Goal: Entertainment & Leisure: Consume media (video, audio)

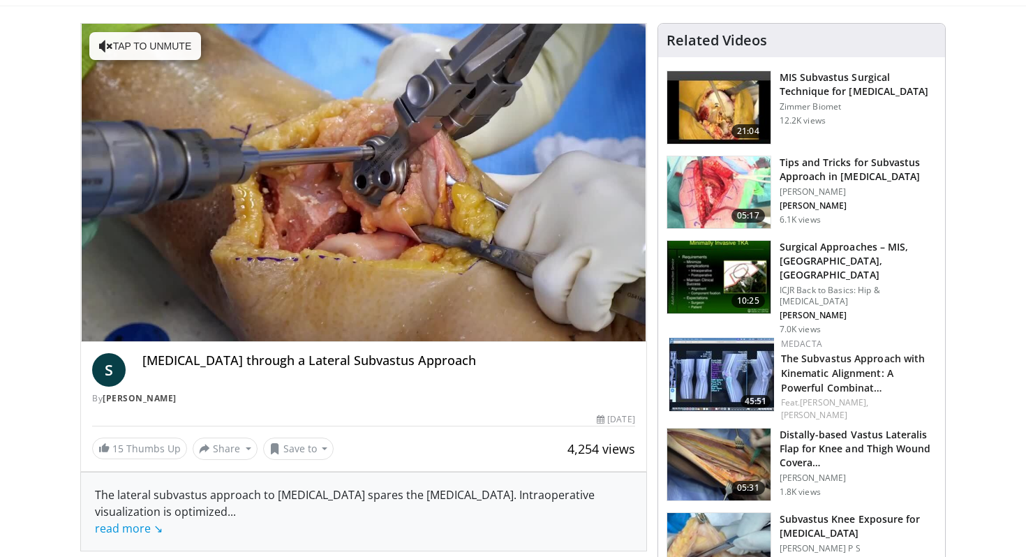
scroll to position [81, 0]
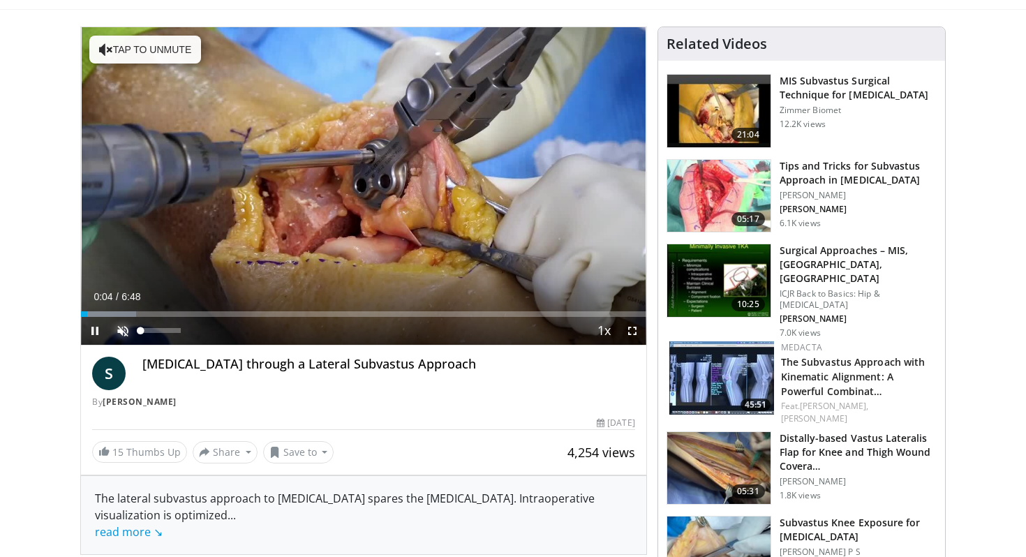
click at [121, 332] on span "Video Player" at bounding box center [123, 331] width 28 height 28
click at [95, 329] on span "Video Player" at bounding box center [95, 331] width 28 height 28
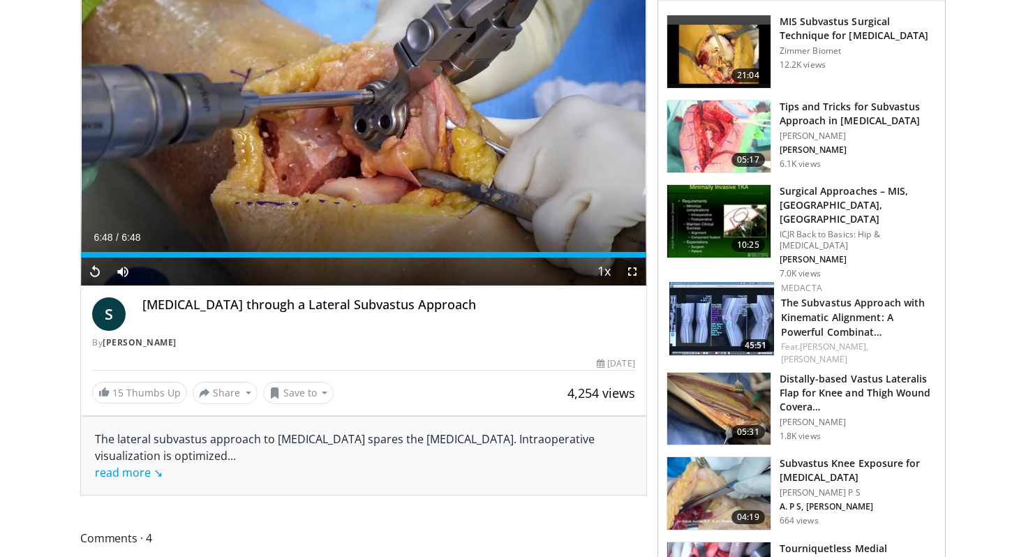
scroll to position [98, 0]
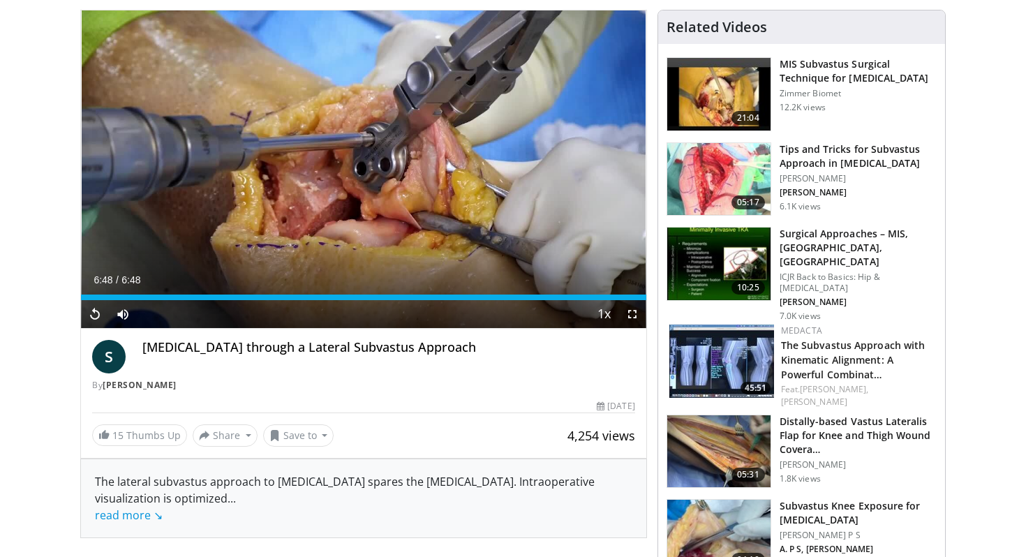
click at [707, 262] on img at bounding box center [718, 264] width 103 height 73
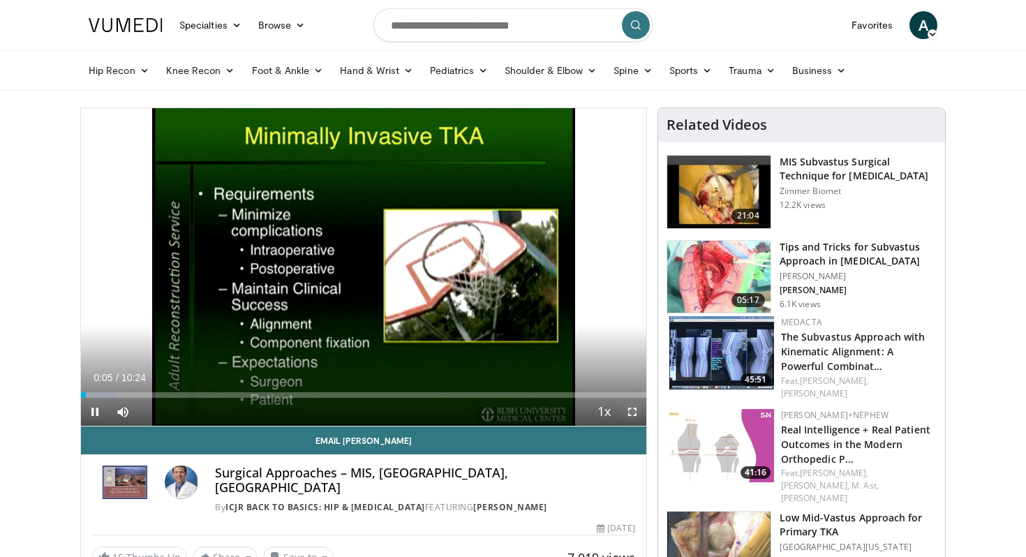
click at [625, 415] on span "Video Player" at bounding box center [632, 412] width 28 height 28
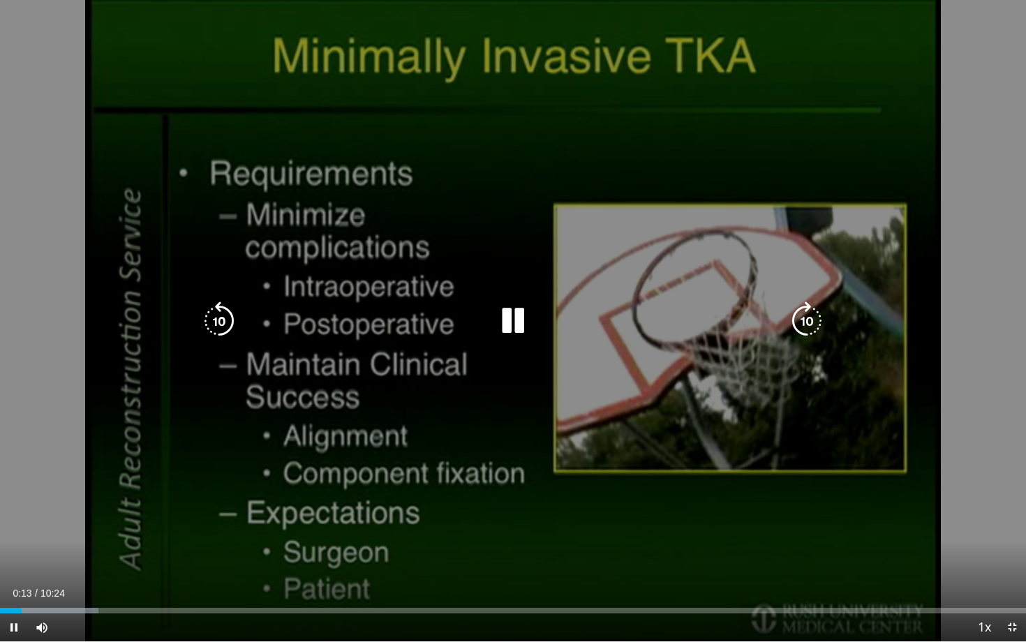
click at [505, 311] on icon "Video Player" at bounding box center [513, 321] width 39 height 39
click at [510, 339] on icon "Video Player" at bounding box center [513, 321] width 39 height 39
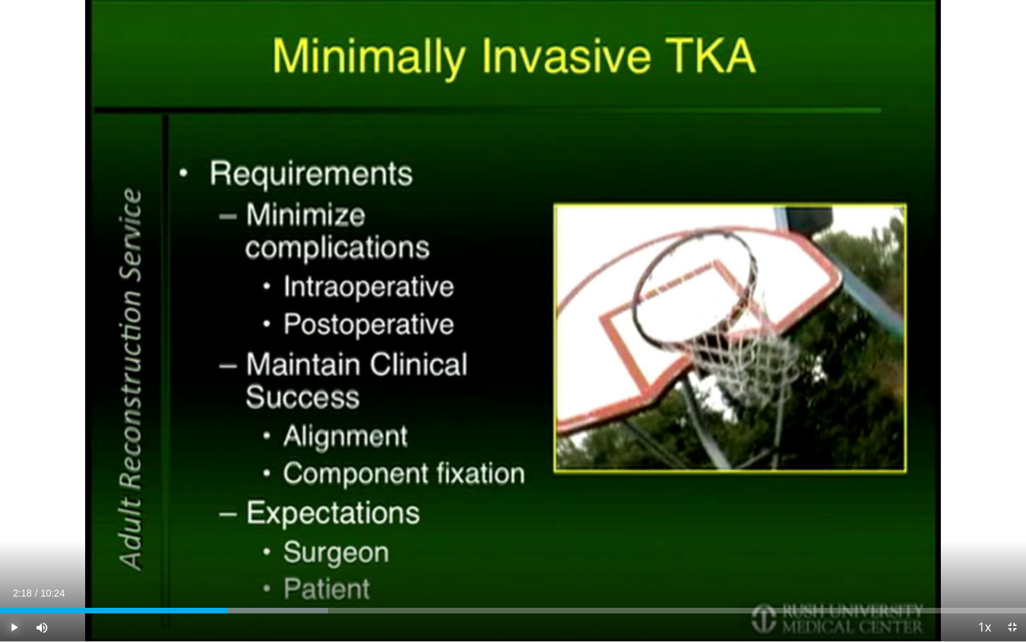
click at [10, 556] on span "Video Player" at bounding box center [14, 628] width 28 height 28
click at [19, 556] on span "Video Player" at bounding box center [14, 628] width 28 height 28
click at [15, 556] on span "Video Player" at bounding box center [14, 628] width 28 height 28
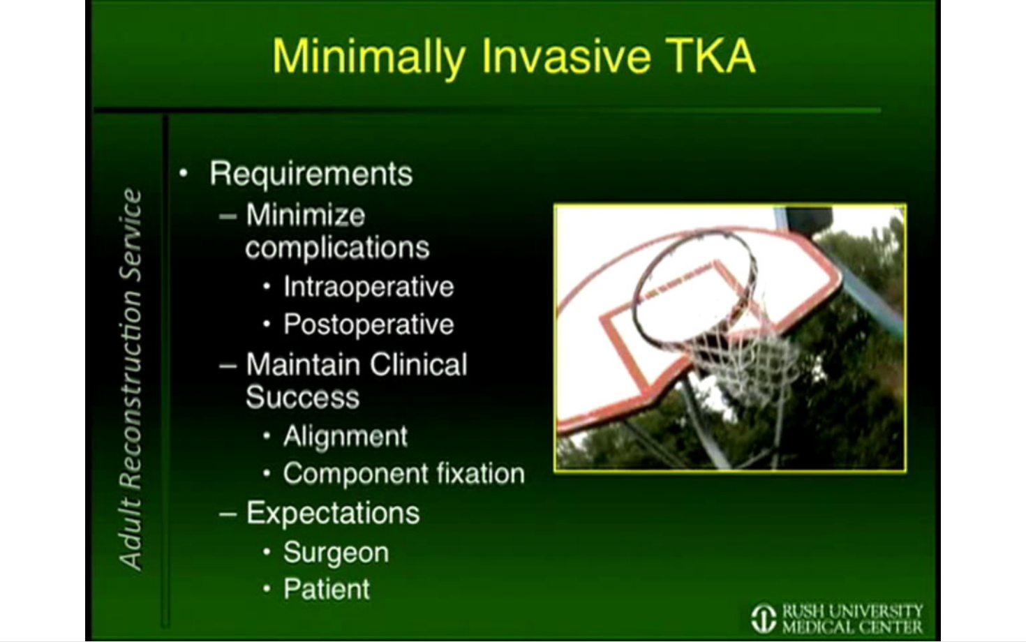
click at [0, 556] on button "Pause" at bounding box center [14, 628] width 28 height 28
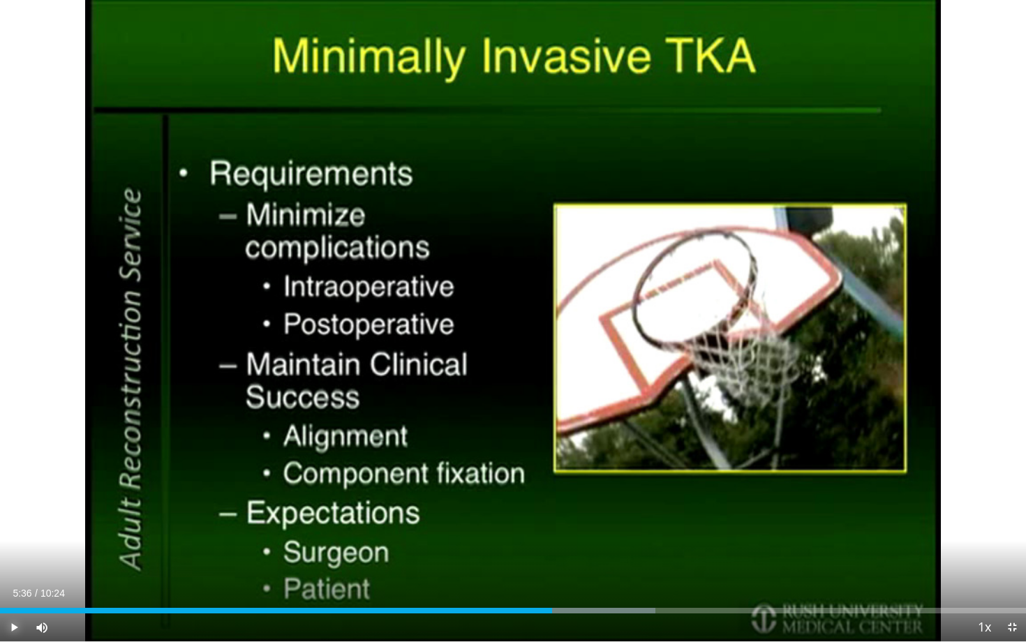
click at [0, 556] on button "Play" at bounding box center [14, 628] width 28 height 28
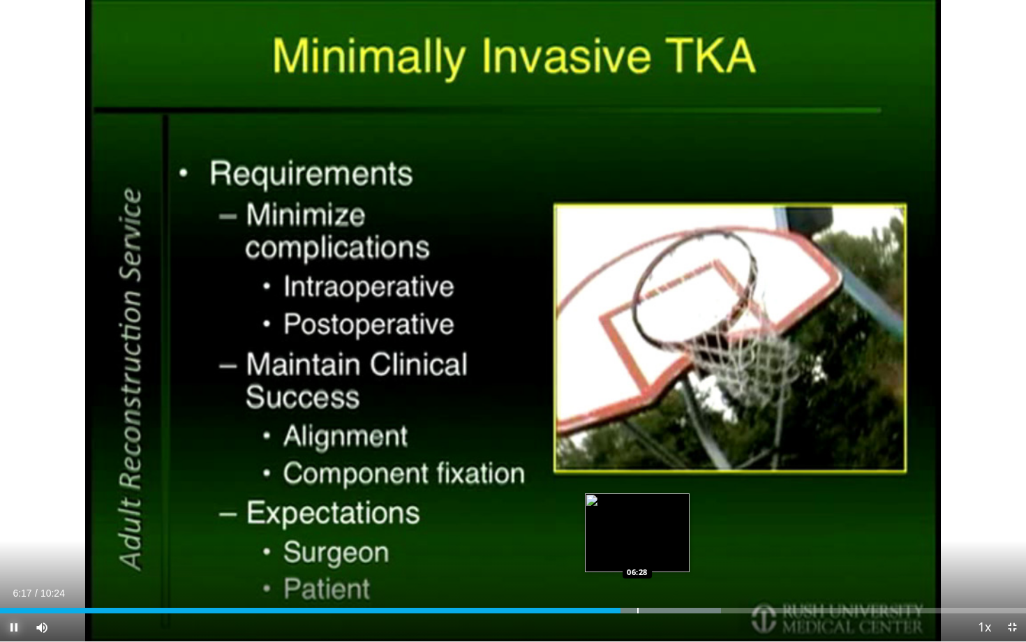
click at [639, 556] on div "Progress Bar" at bounding box center [637, 611] width 1 height 6
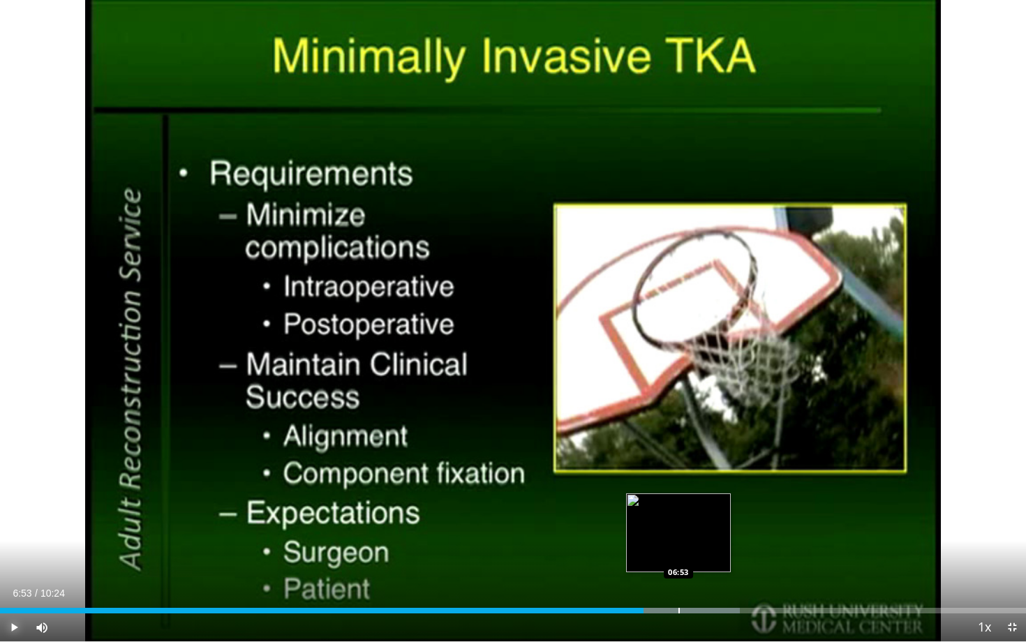
click at [678, 556] on div "Progress Bar" at bounding box center [678, 611] width 1 height 6
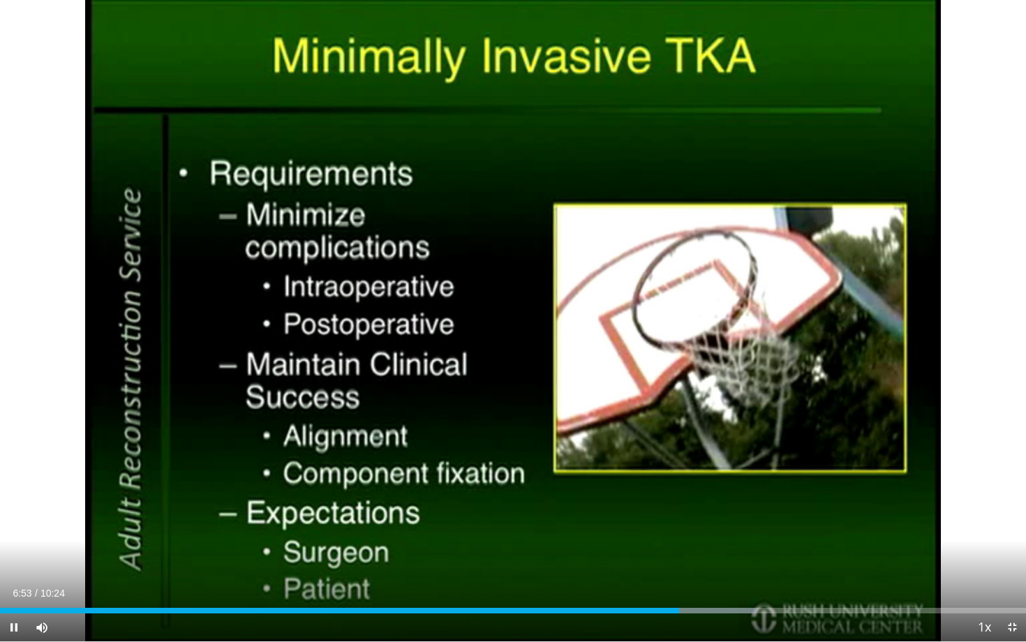
click at [702, 556] on div "Current Time 6:53 / Duration 10:24 Pause Skip Backward Skip Forward Mute 0% Loa…" at bounding box center [513, 628] width 1026 height 28
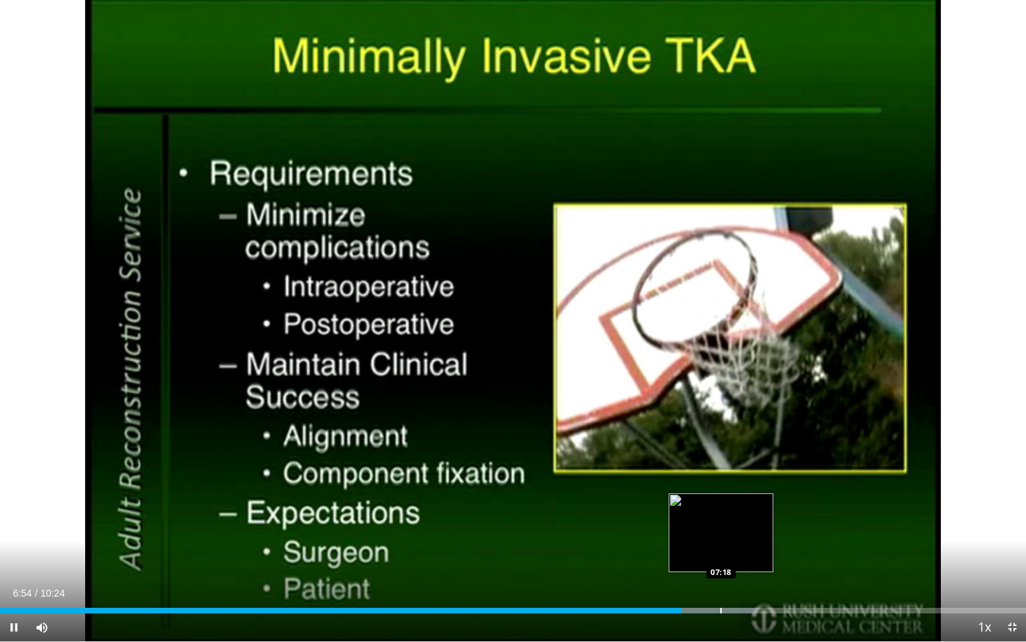
click at [720, 556] on div "Loaded : 73.68% 06:54 07:18" at bounding box center [513, 606] width 1026 height 13
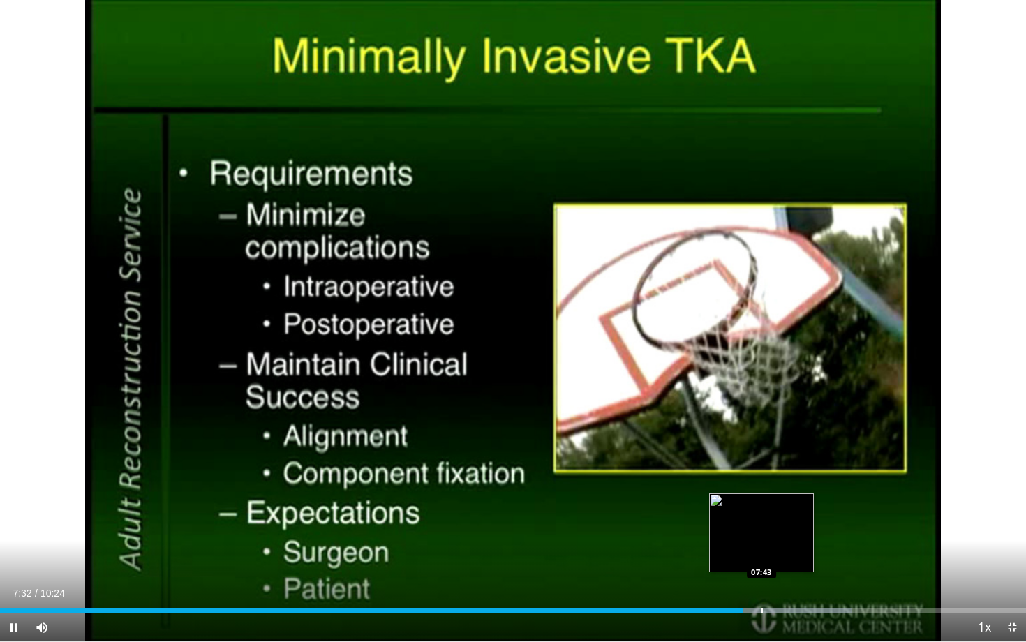
click at [762, 556] on div "Progress Bar" at bounding box center [762, 611] width 1 height 6
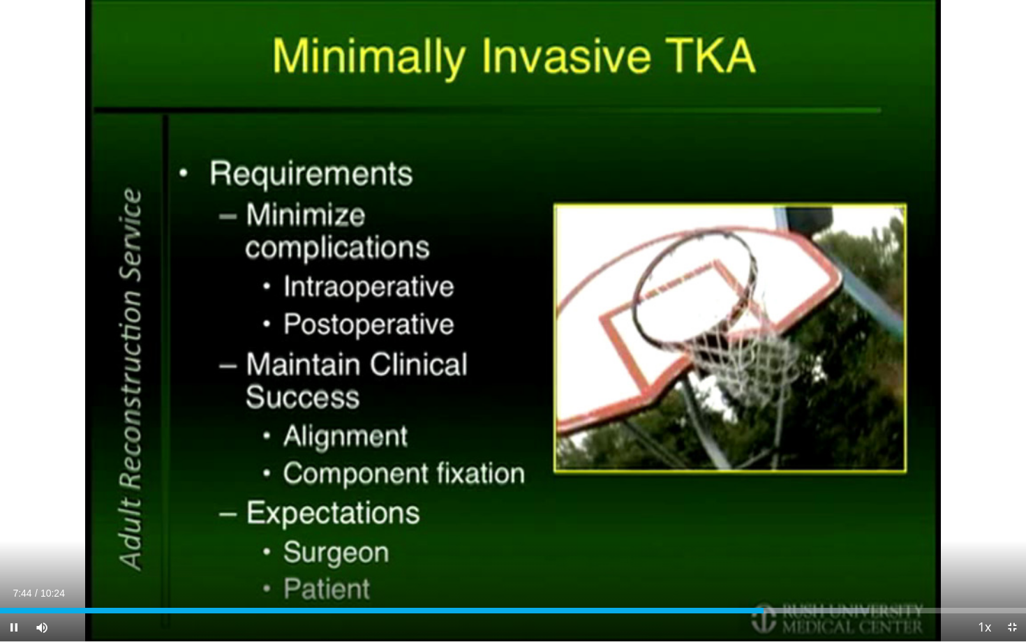
click at [796, 556] on div "Current Time 7:44 / Duration 10:24 Pause Skip Backward Skip Forward Mute 0% Loa…" at bounding box center [513, 628] width 1026 height 28
click at [792, 556] on div "Progress Bar" at bounding box center [792, 611] width 1 height 6
